Goal: Task Accomplishment & Management: Manage account settings

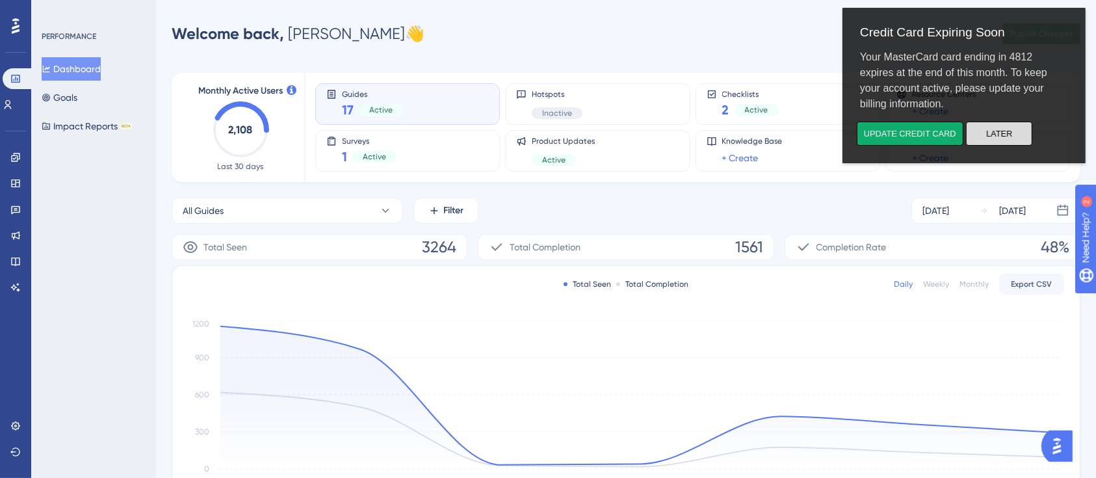
click at [996, 138] on button "Later" at bounding box center [998, 134] width 66 height 24
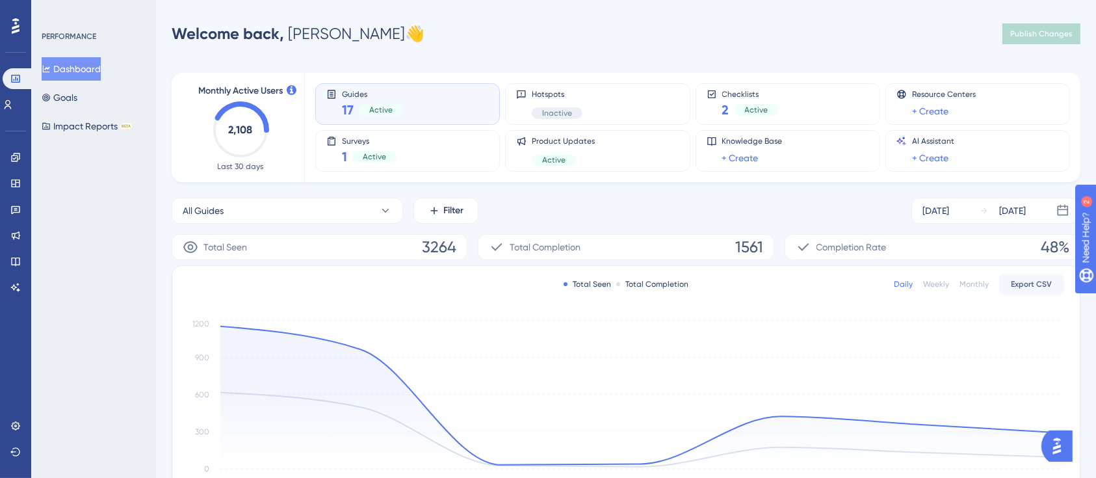
click at [419, 114] on div "Guides 17 Active" at bounding box center [407, 104] width 162 height 30
click at [350, 106] on span "17" at bounding box center [348, 110] width 12 height 18
click at [362, 90] on span "Guides" at bounding box center [372, 93] width 61 height 9
click at [357, 94] on span "Guides" at bounding box center [372, 93] width 61 height 9
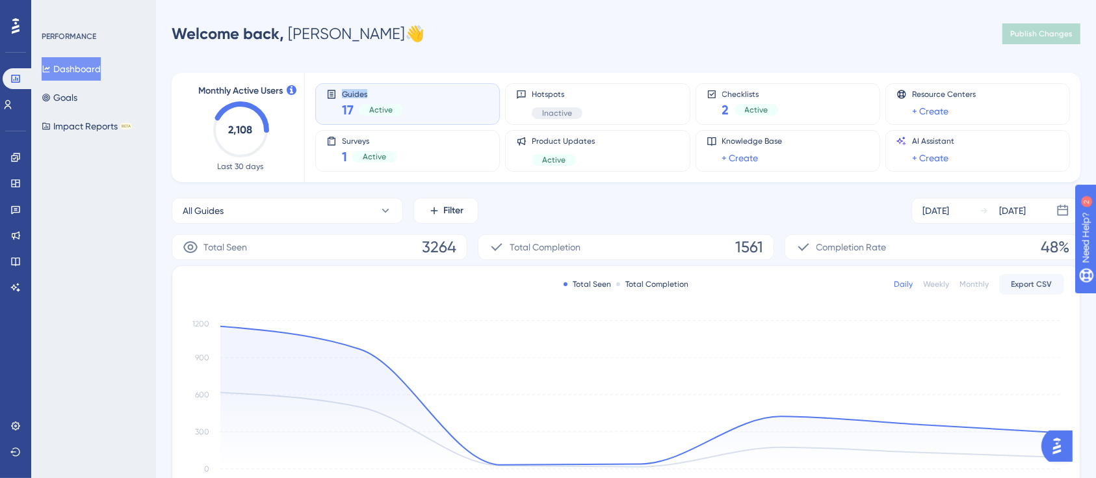
click at [357, 94] on span "Guides" at bounding box center [372, 93] width 61 height 9
click at [342, 106] on span "17" at bounding box center [348, 110] width 12 height 18
click at [413, 113] on div "Guides 17 Active" at bounding box center [407, 104] width 162 height 30
click at [17, 163] on link at bounding box center [15, 157] width 10 height 21
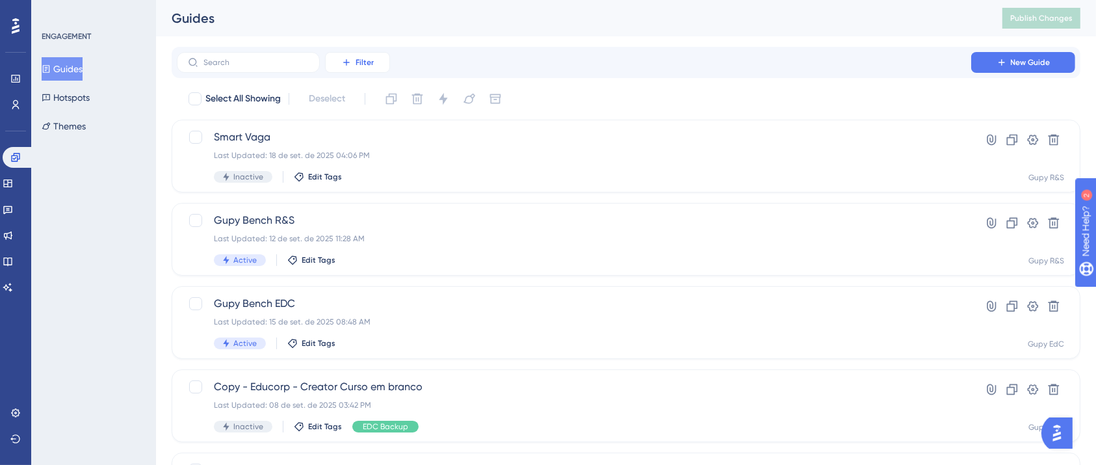
click at [349, 62] on icon at bounding box center [346, 62] width 6 height 6
click at [371, 107] on div "Tags Tags" at bounding box center [370, 99] width 53 height 26
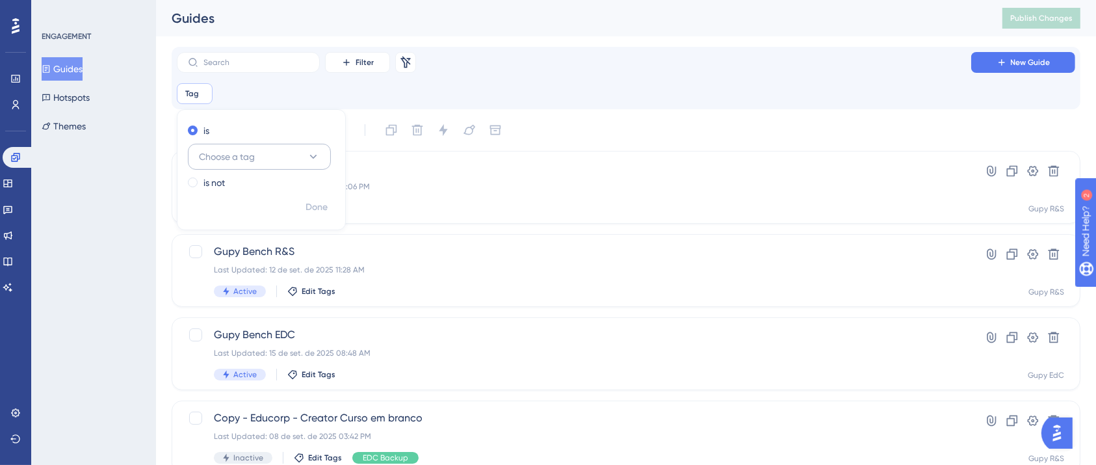
click at [257, 159] on button "Choose a tag" at bounding box center [259, 157] width 143 height 26
